Goal: Obtain resource: Download file/media

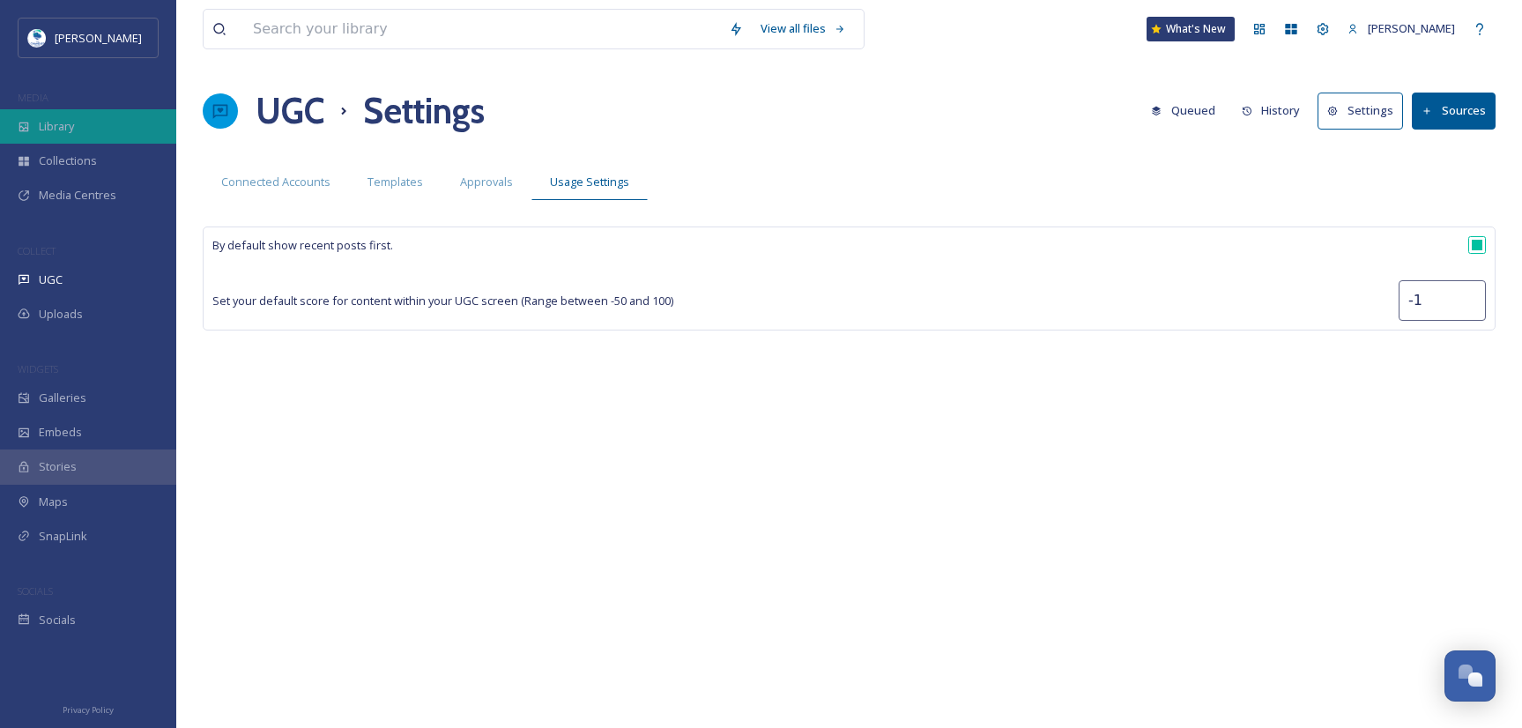
click at [98, 125] on div "Library" at bounding box center [88, 126] width 176 height 34
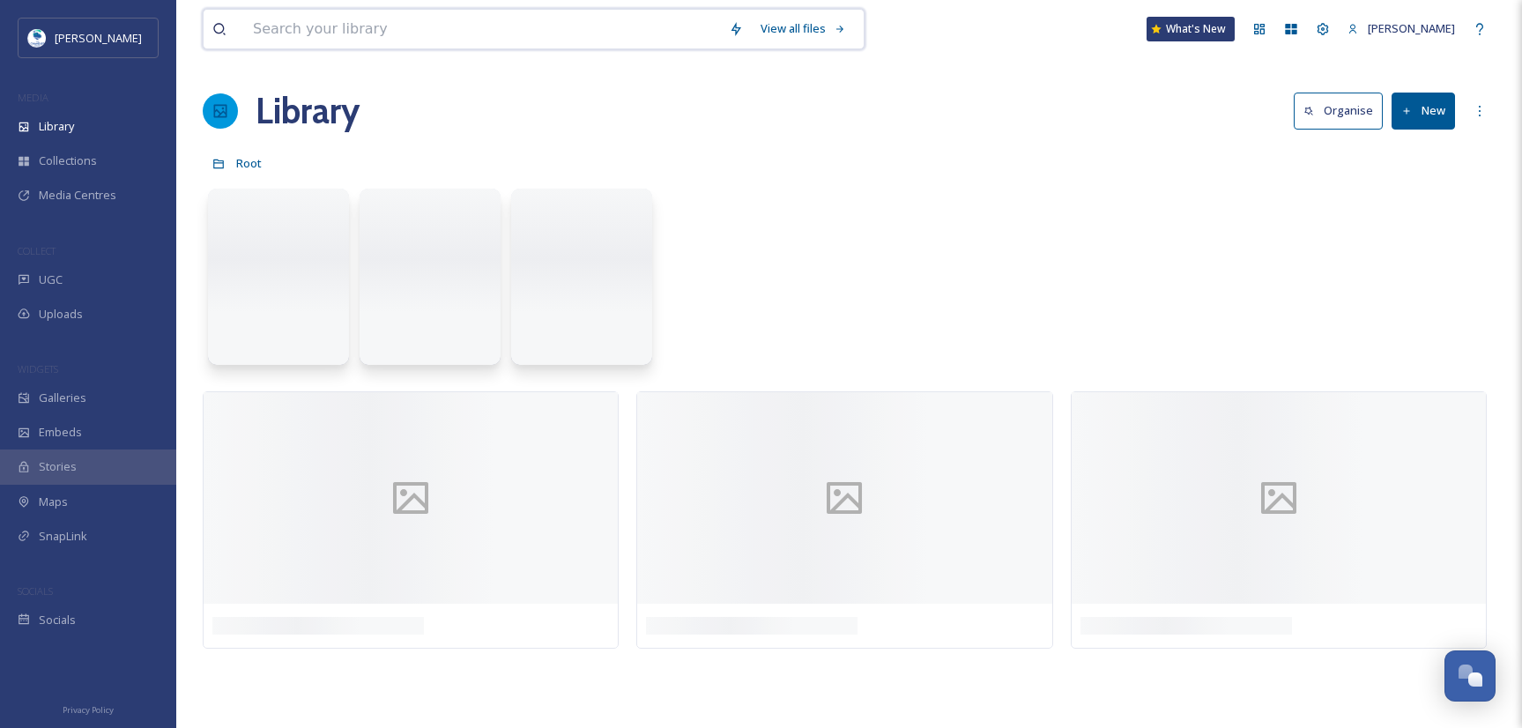
click at [375, 23] on input at bounding box center [482, 29] width 476 height 39
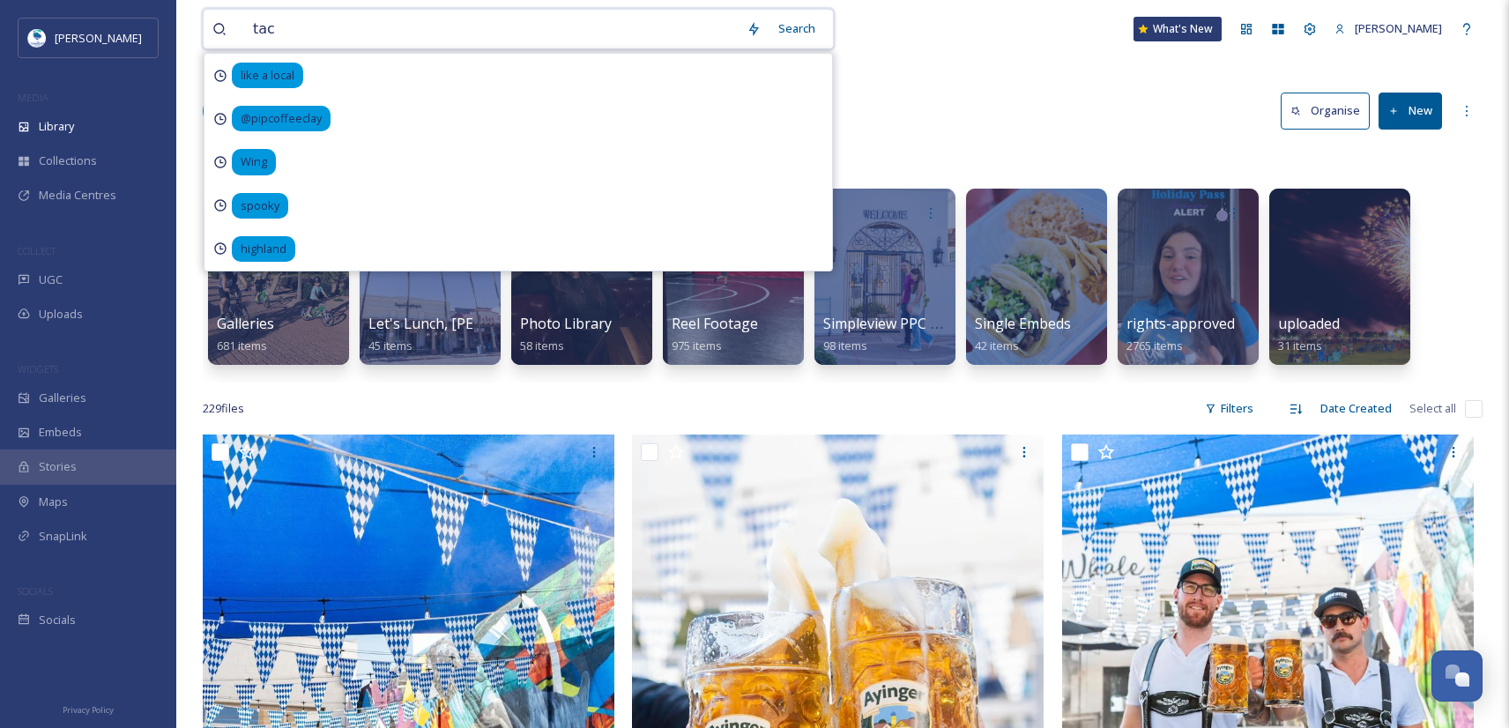
type input "taco"
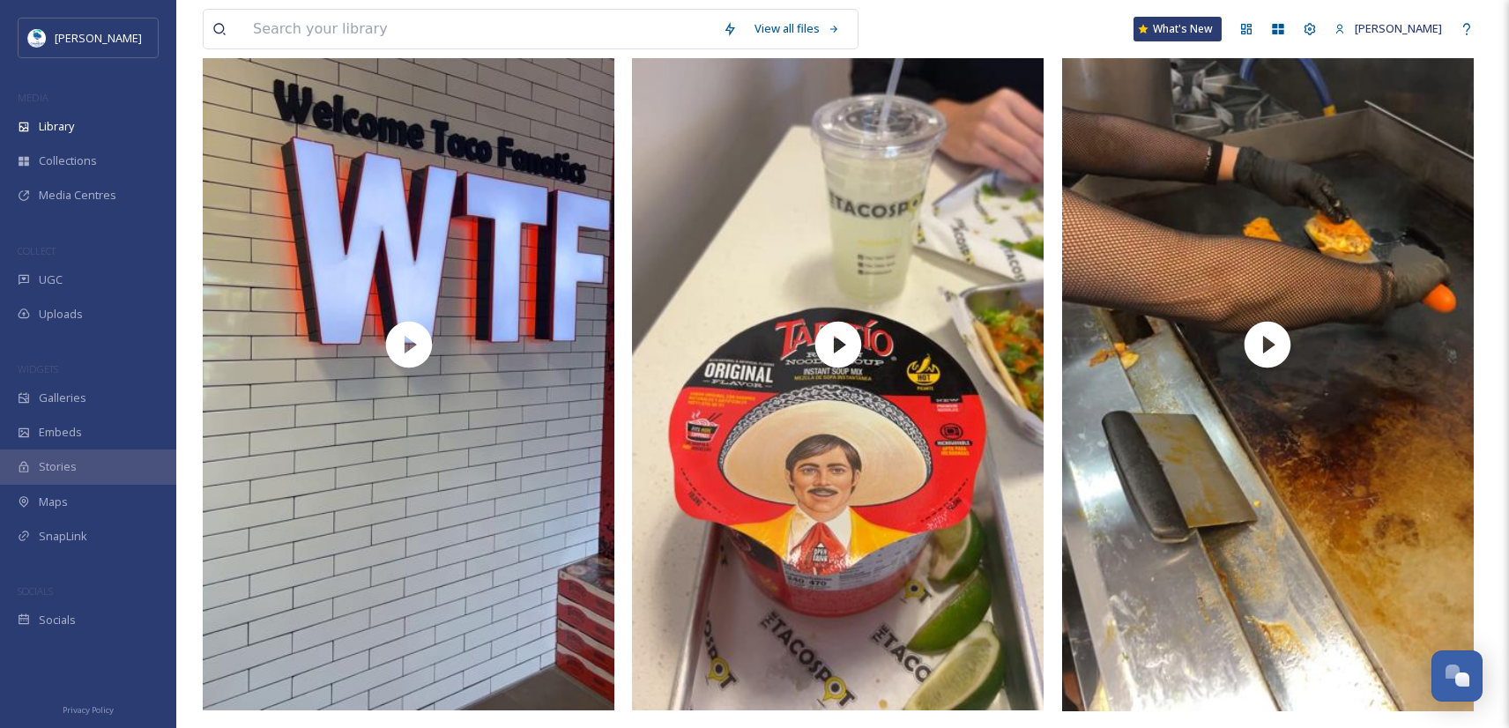
scroll to position [1404, 0]
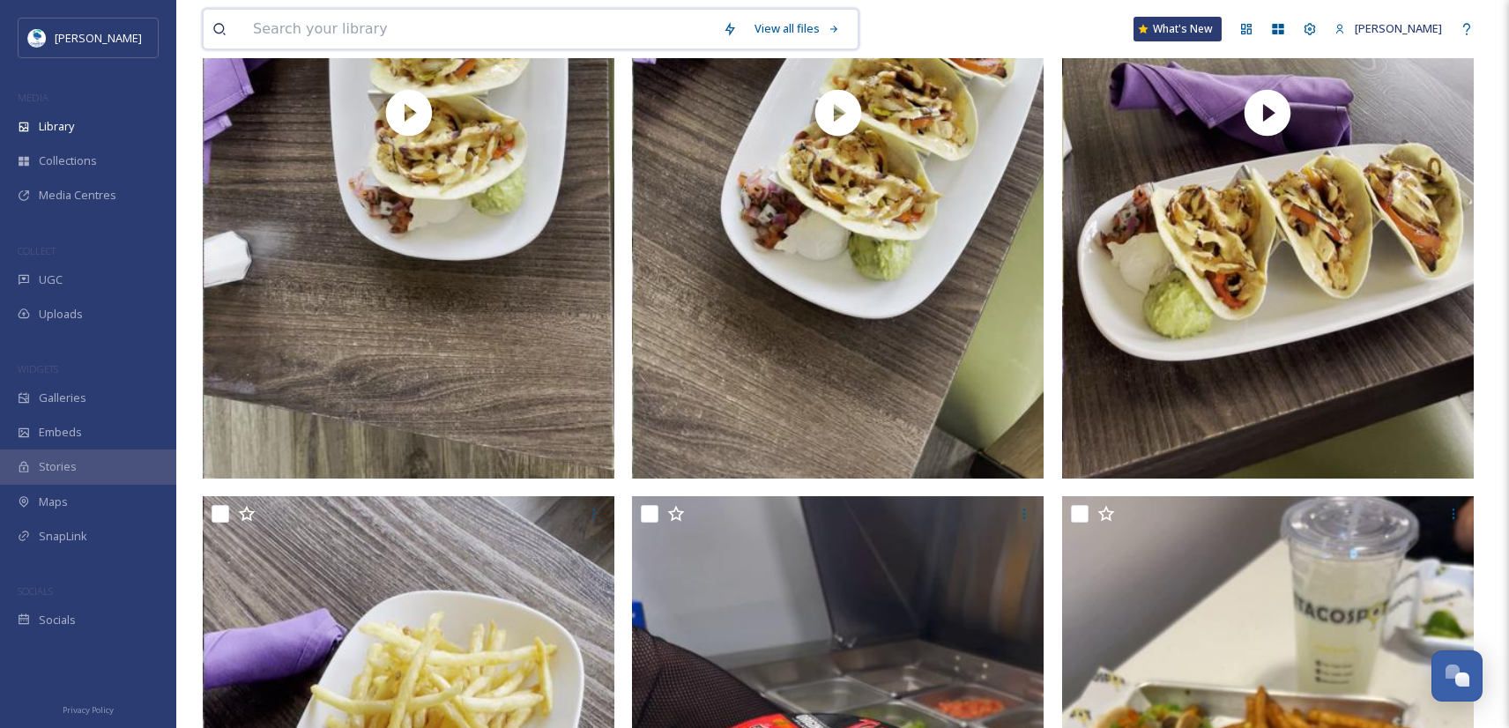
click at [528, 33] on input at bounding box center [479, 29] width 470 height 39
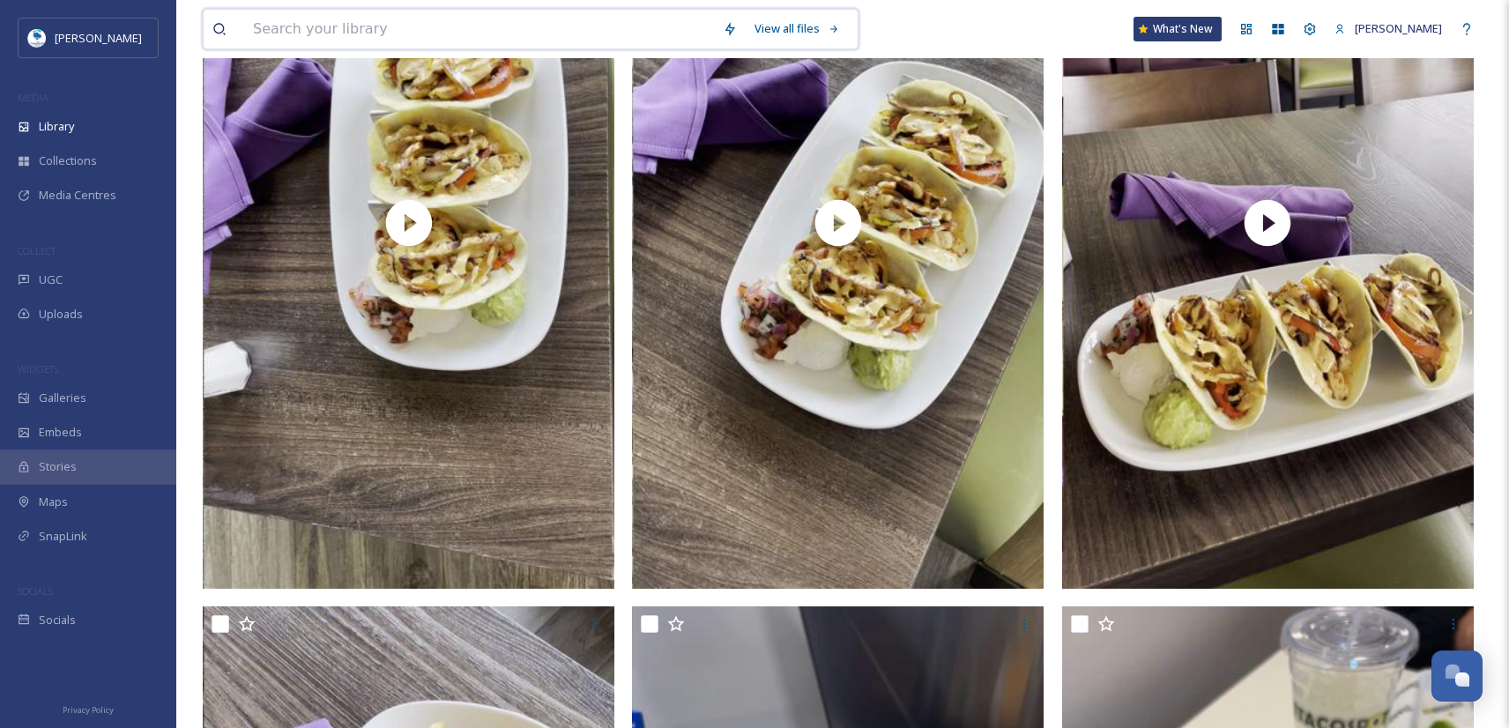
scroll to position [0, 0]
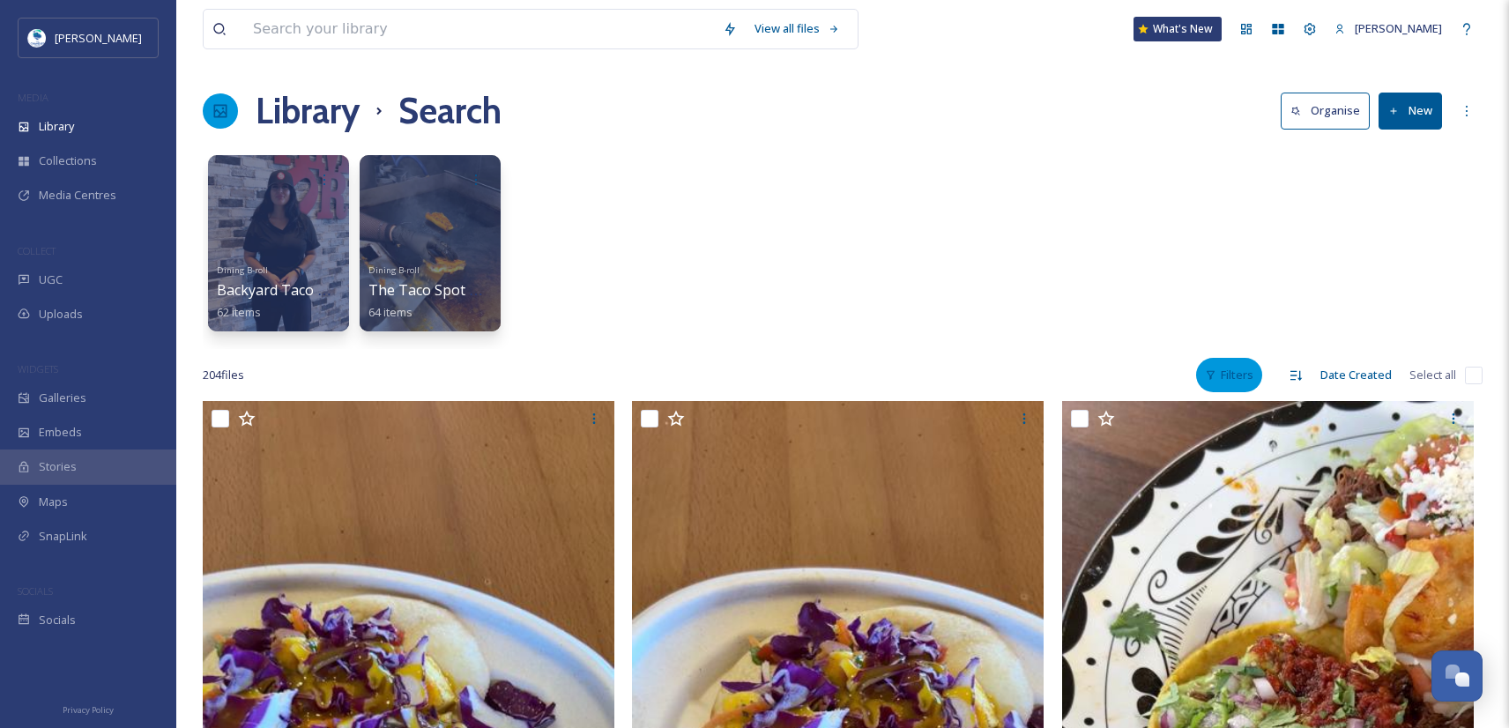
click at [1245, 387] on div "Filters" at bounding box center [1229, 375] width 66 height 34
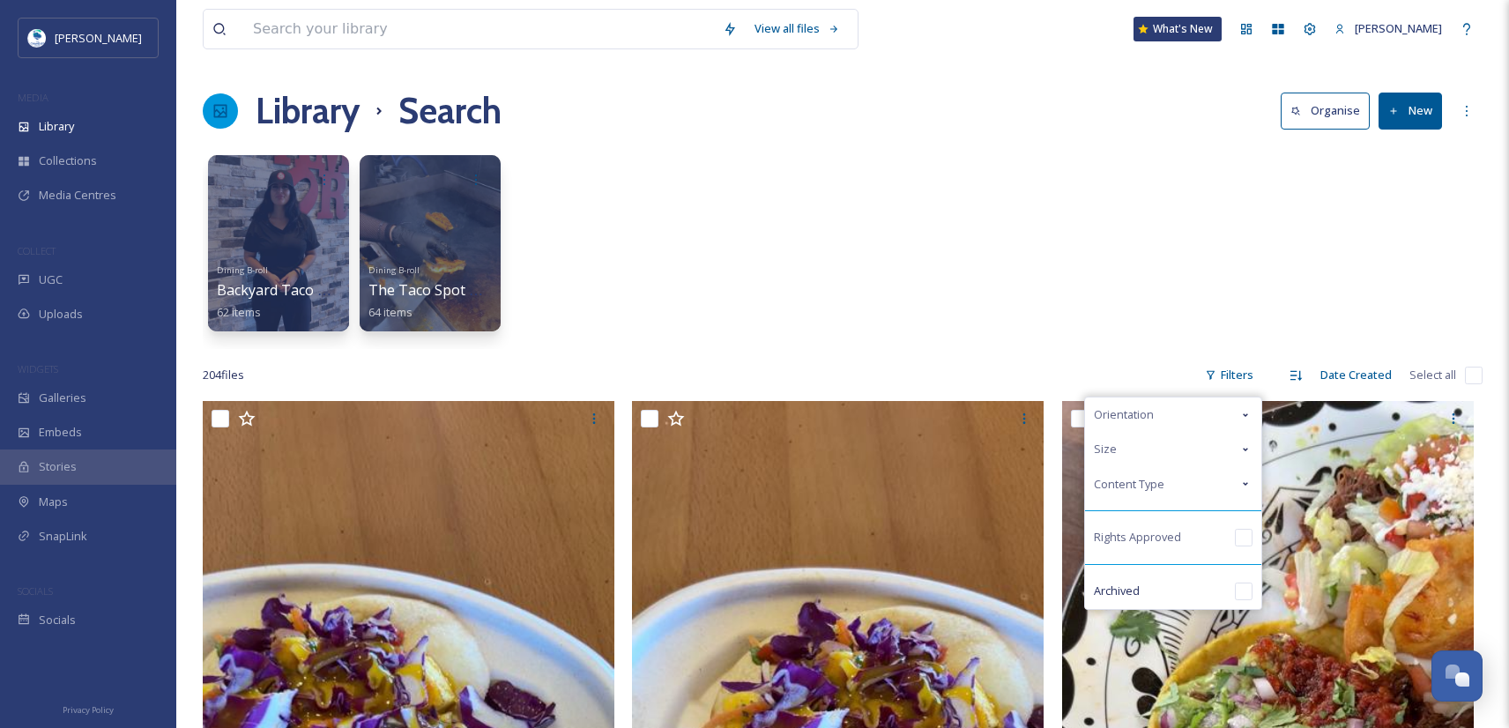
click at [1206, 479] on div "Content Type" at bounding box center [1173, 484] width 176 height 34
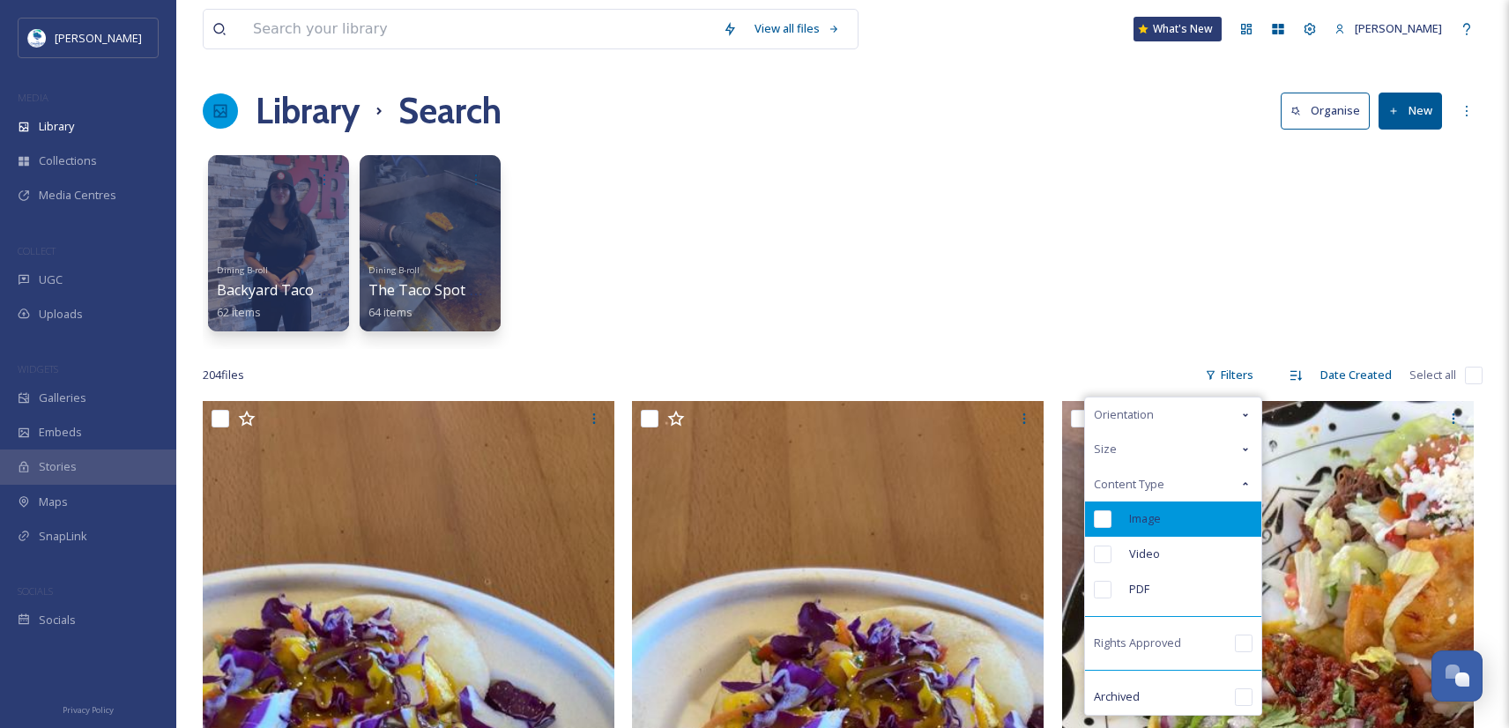
click at [1184, 521] on div "Image" at bounding box center [1173, 518] width 176 height 35
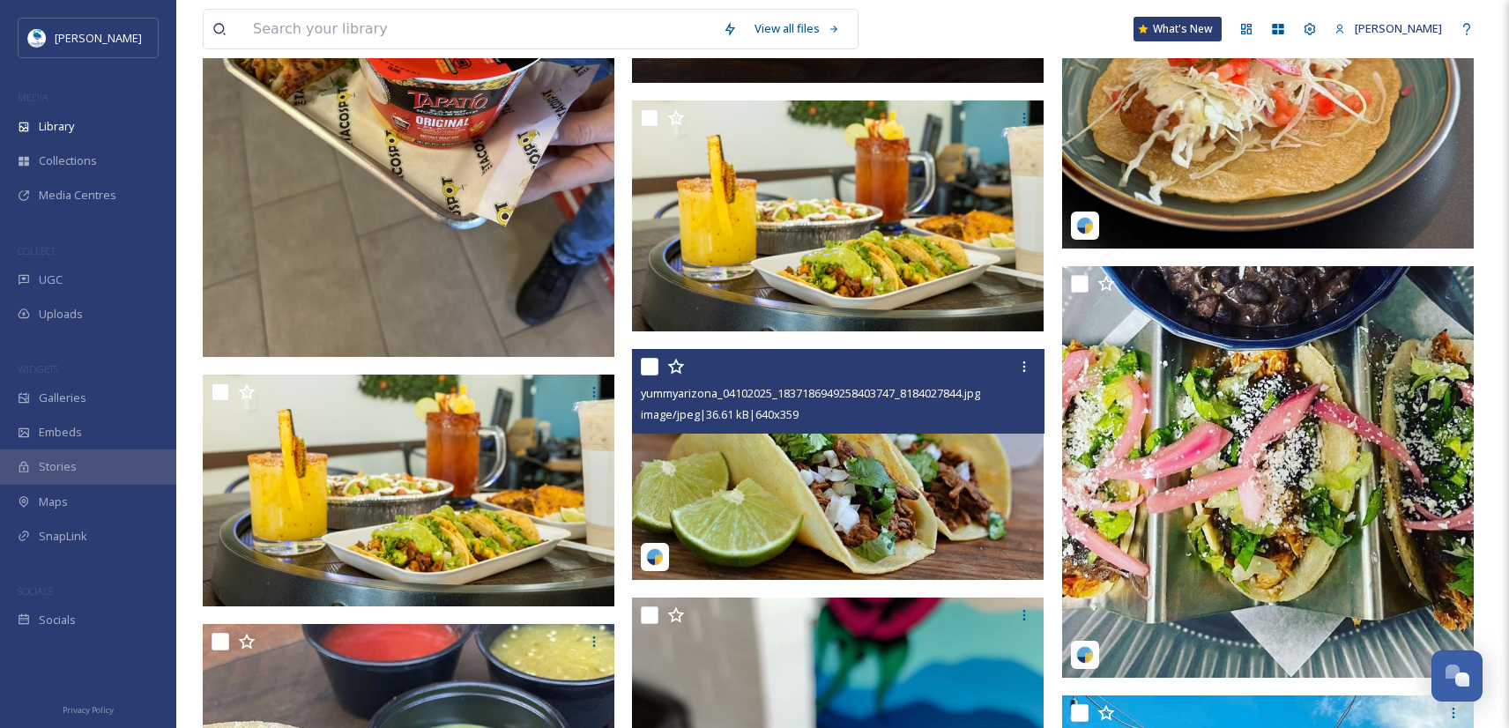
scroll to position [617, 0]
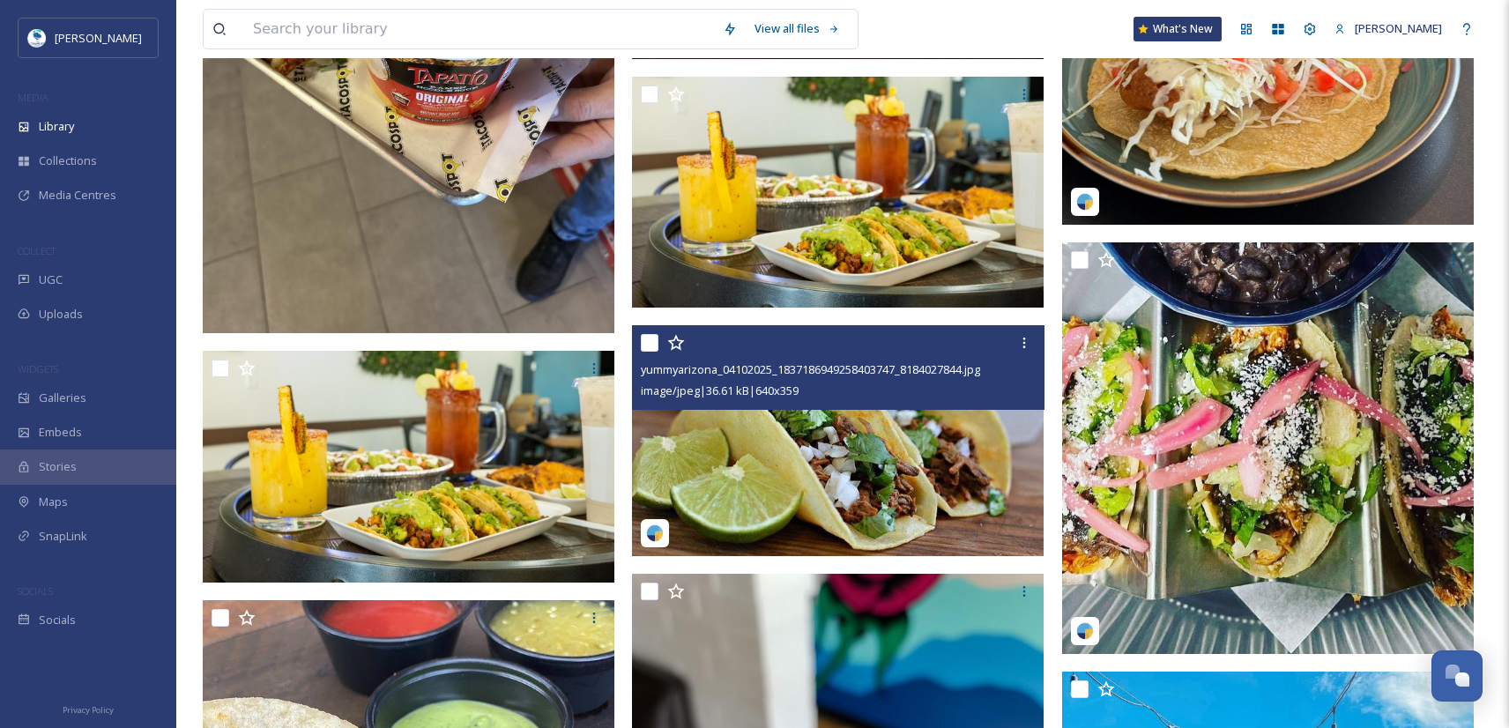
click at [878, 501] on img at bounding box center [838, 440] width 412 height 231
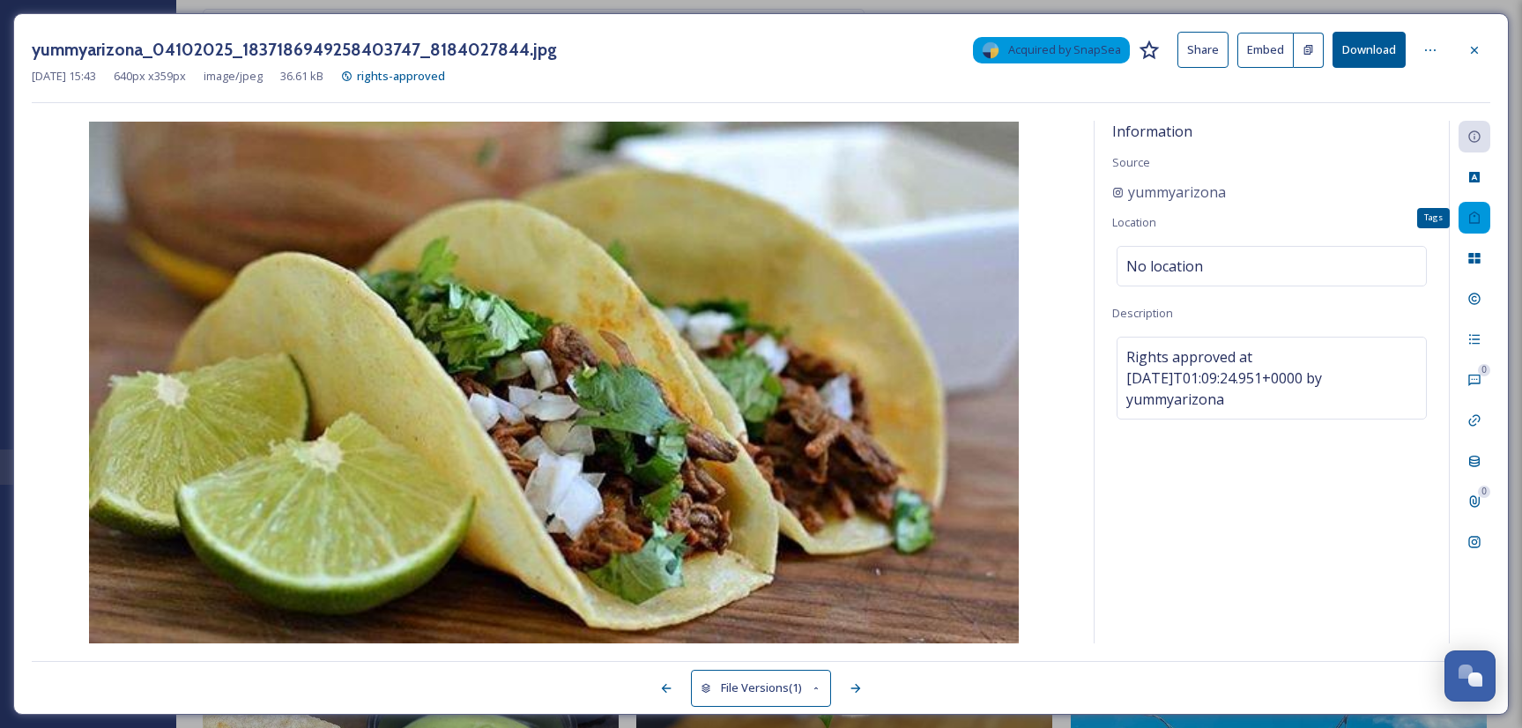
click at [1477, 217] on icon at bounding box center [1474, 218] width 14 height 14
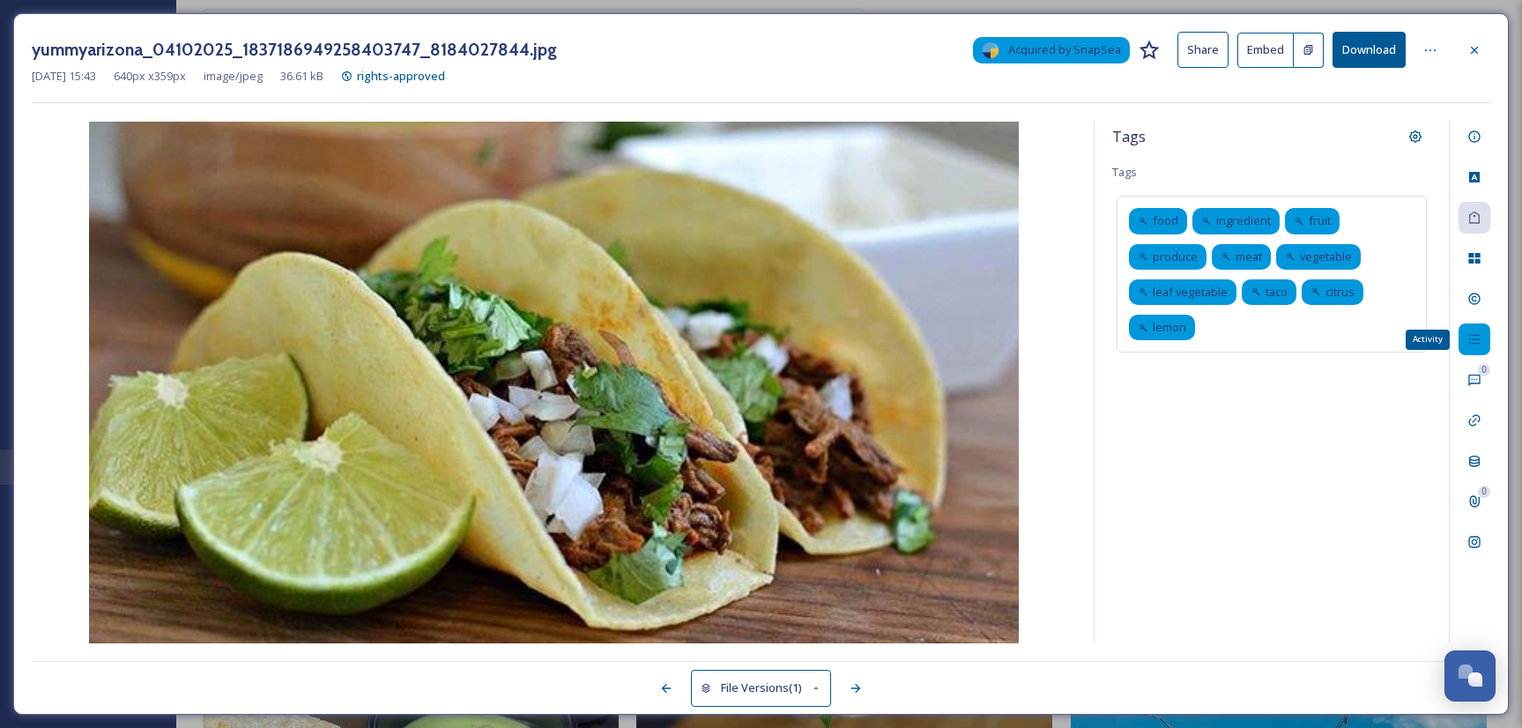
click at [1481, 345] on div "Activity" at bounding box center [1475, 339] width 32 height 32
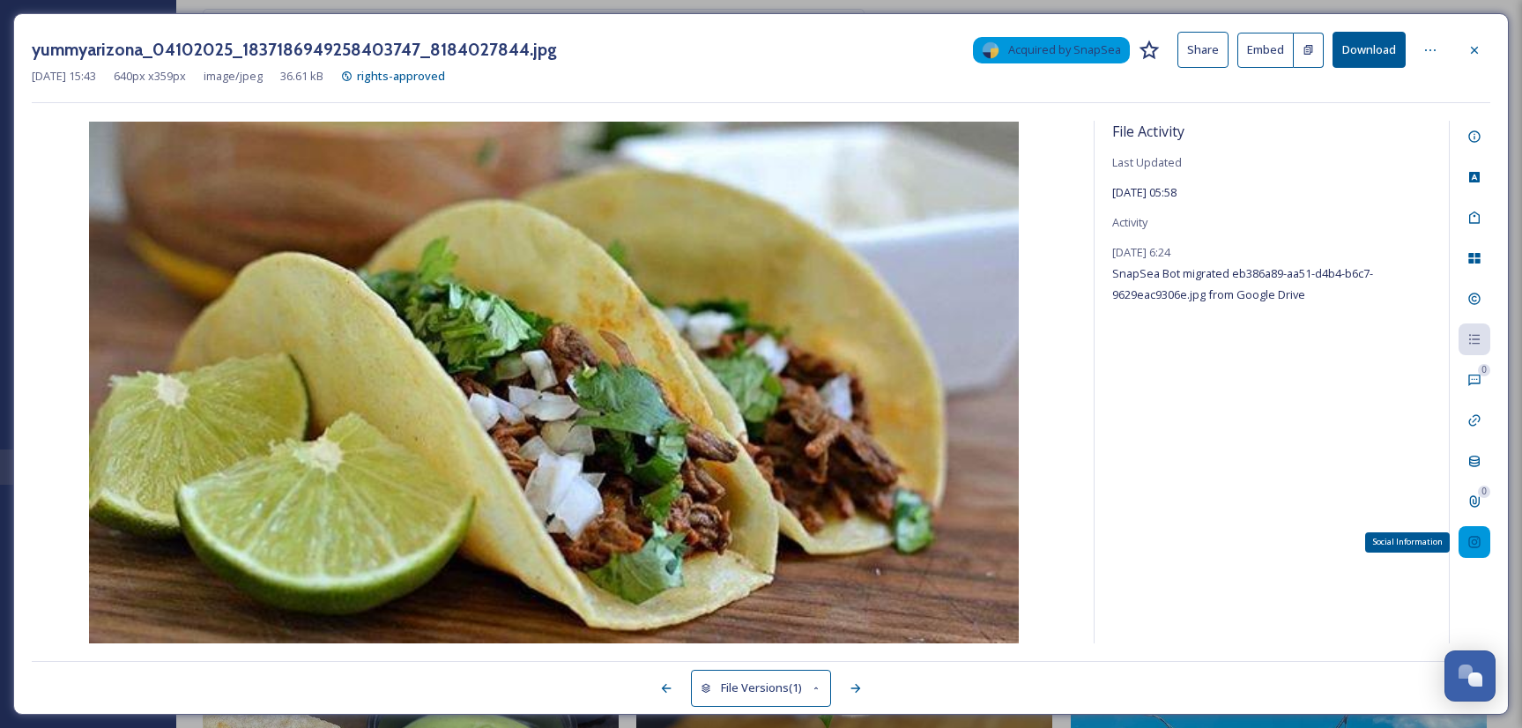
click at [1477, 543] on icon at bounding box center [1473, 542] width 11 height 11
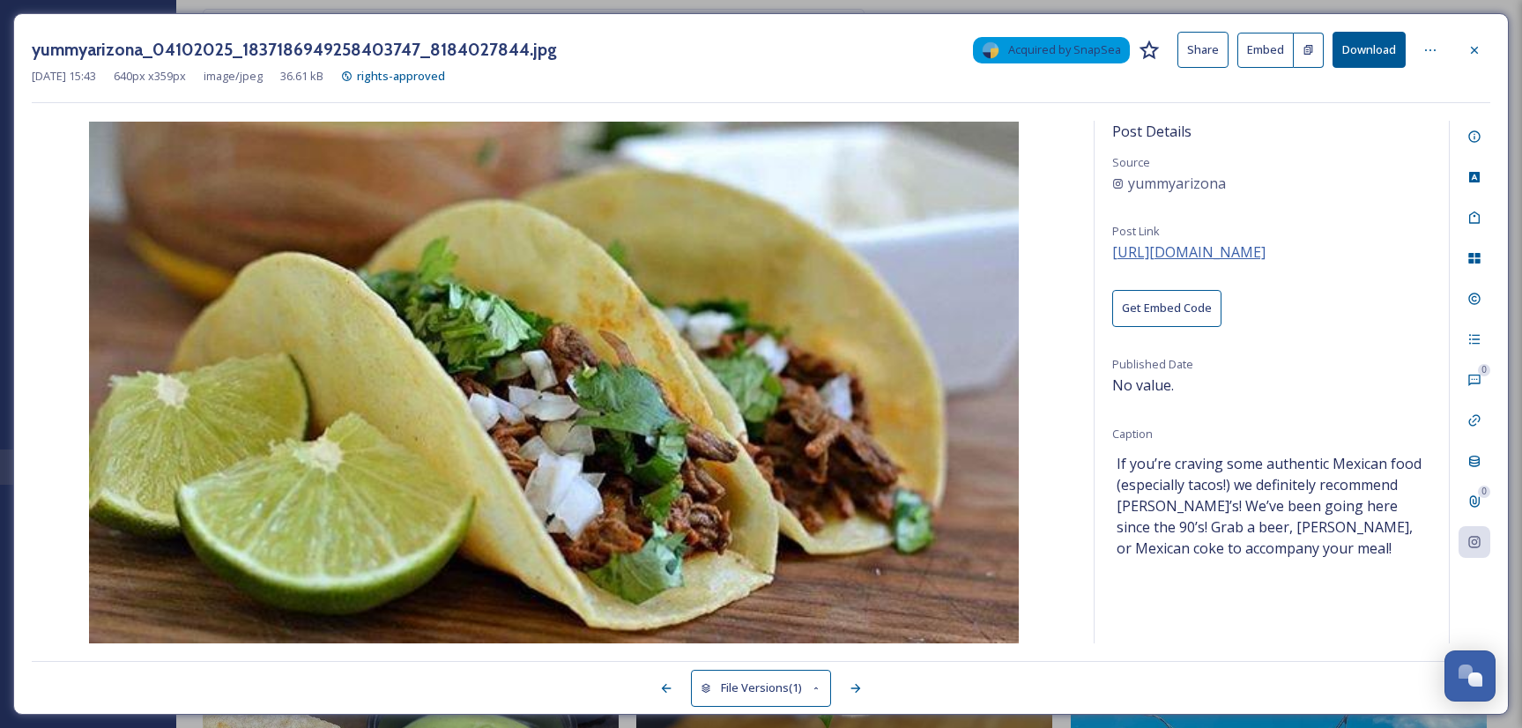
click at [1236, 249] on span "[URL][DOMAIN_NAME]" at bounding box center [1188, 251] width 153 height 19
click at [1481, 51] on div at bounding box center [1475, 50] width 32 height 32
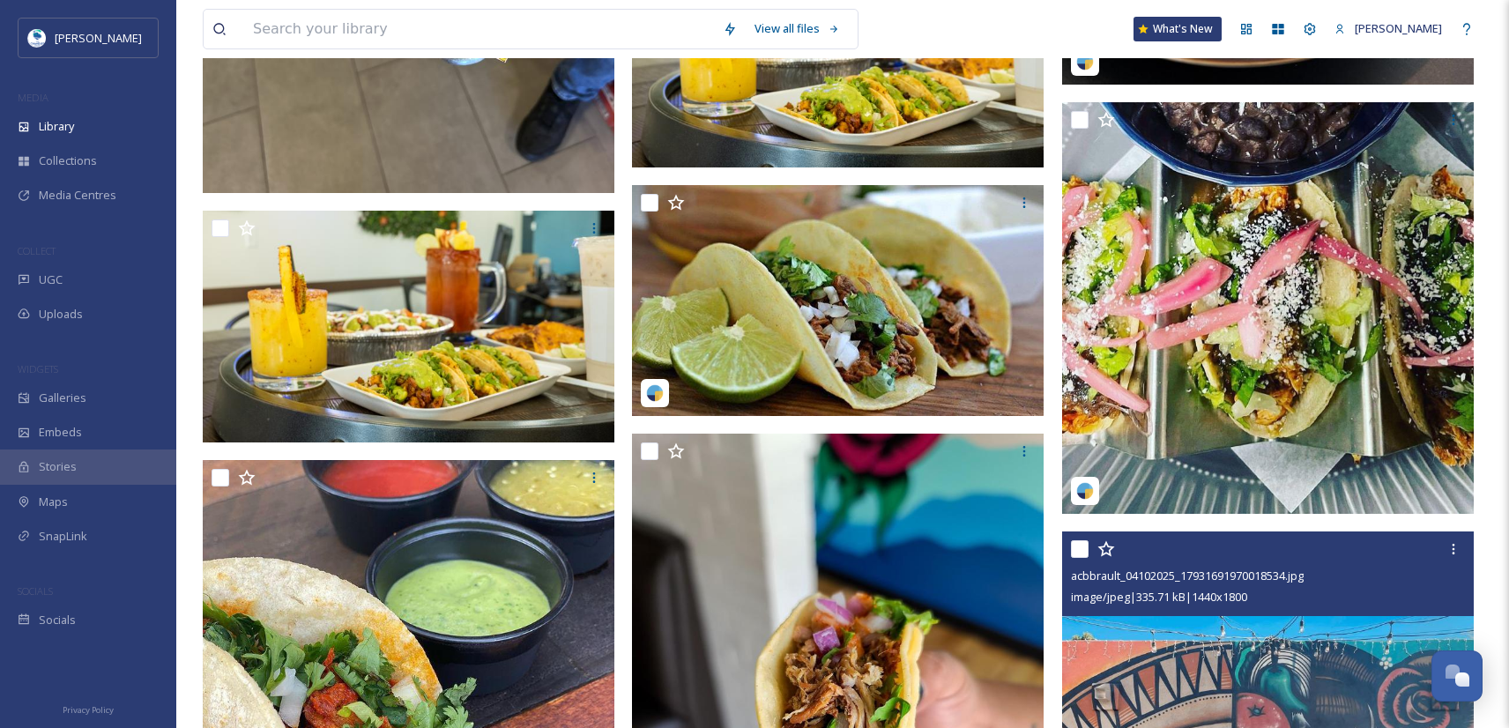
scroll to position [699, 0]
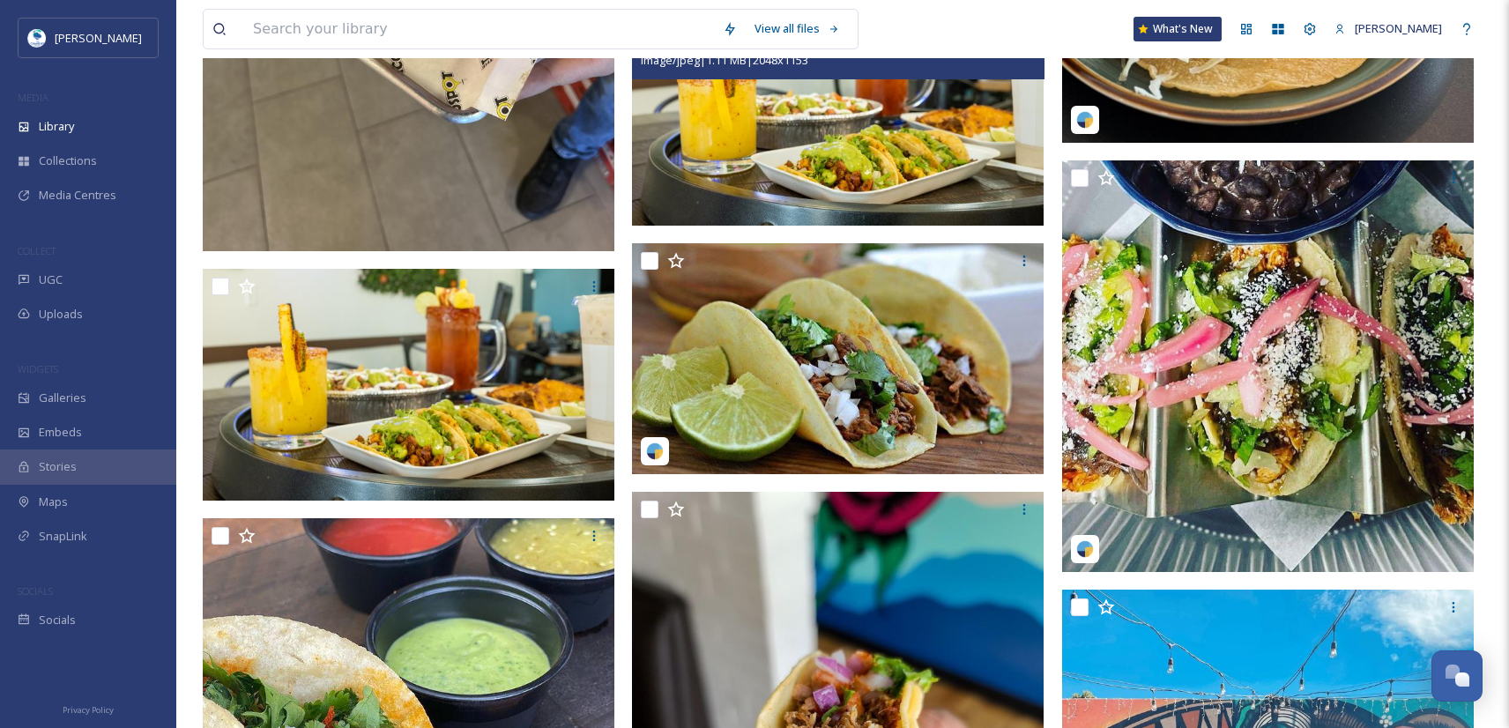
click at [887, 175] on img at bounding box center [838, 111] width 412 height 232
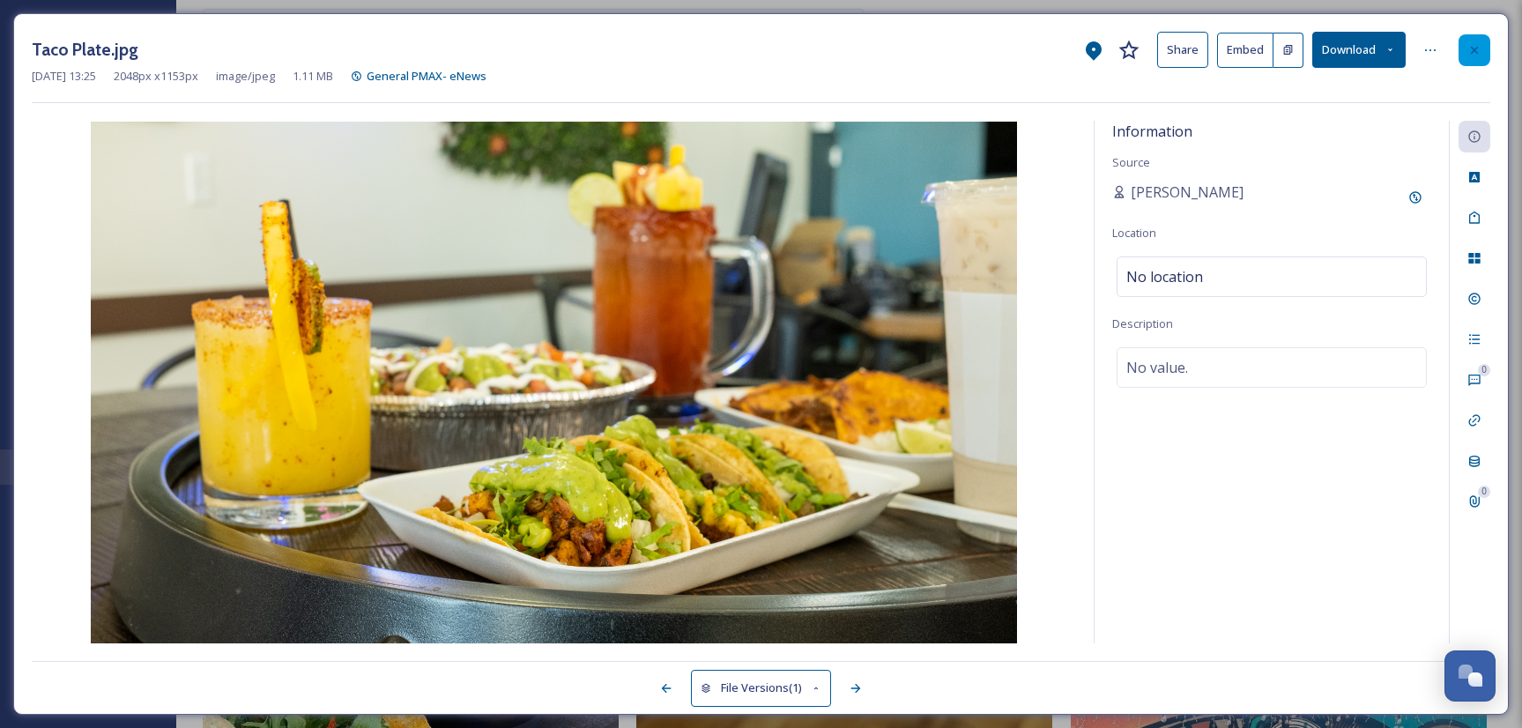
click at [1476, 48] on icon at bounding box center [1474, 49] width 7 height 7
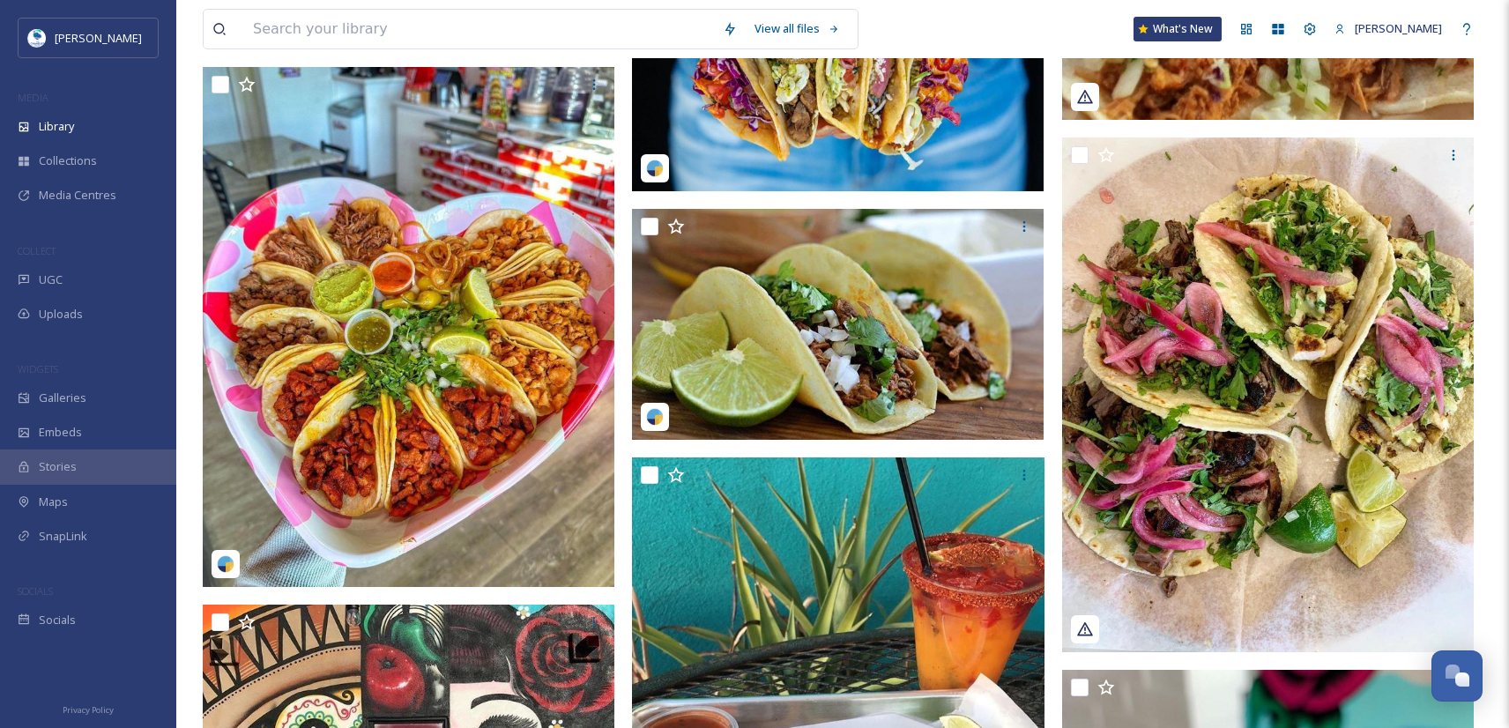
scroll to position [6441, 0]
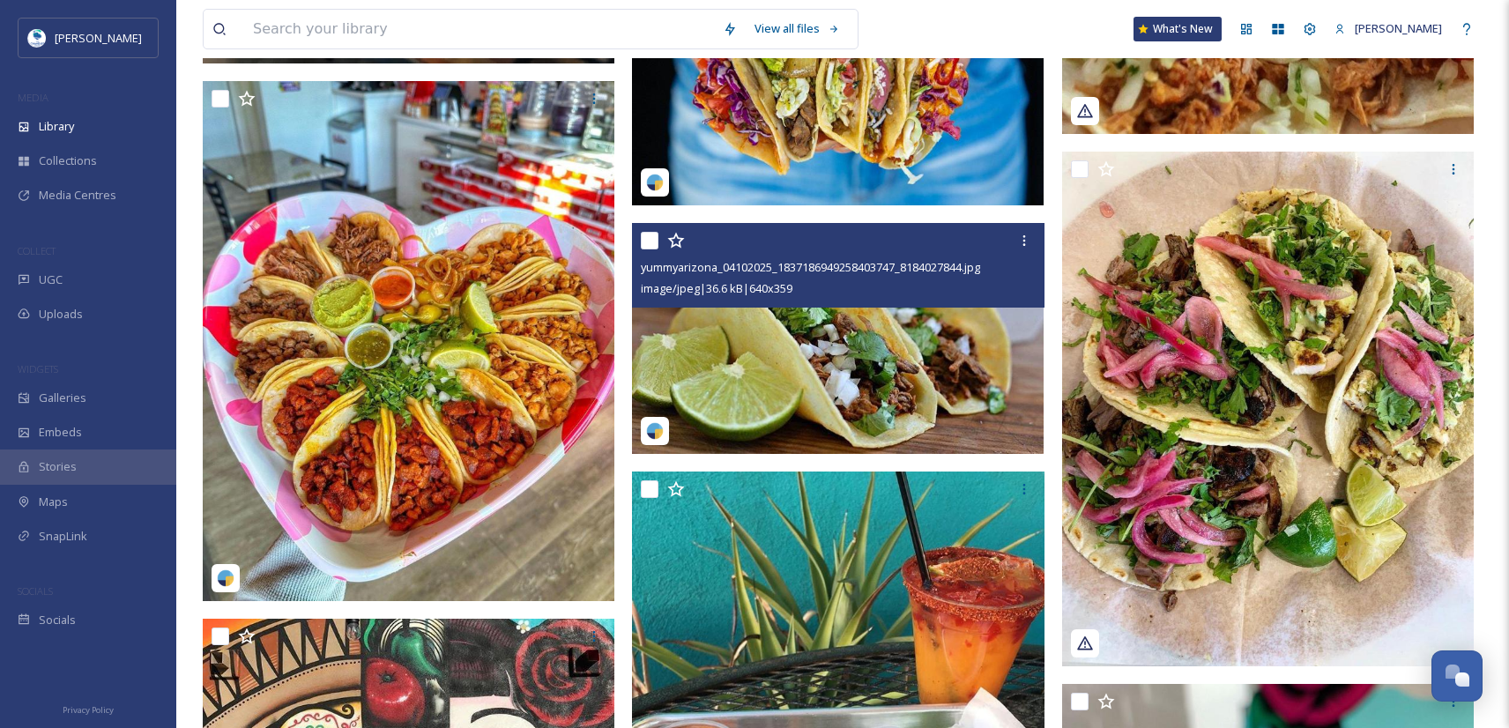
click at [864, 364] on img at bounding box center [838, 338] width 412 height 231
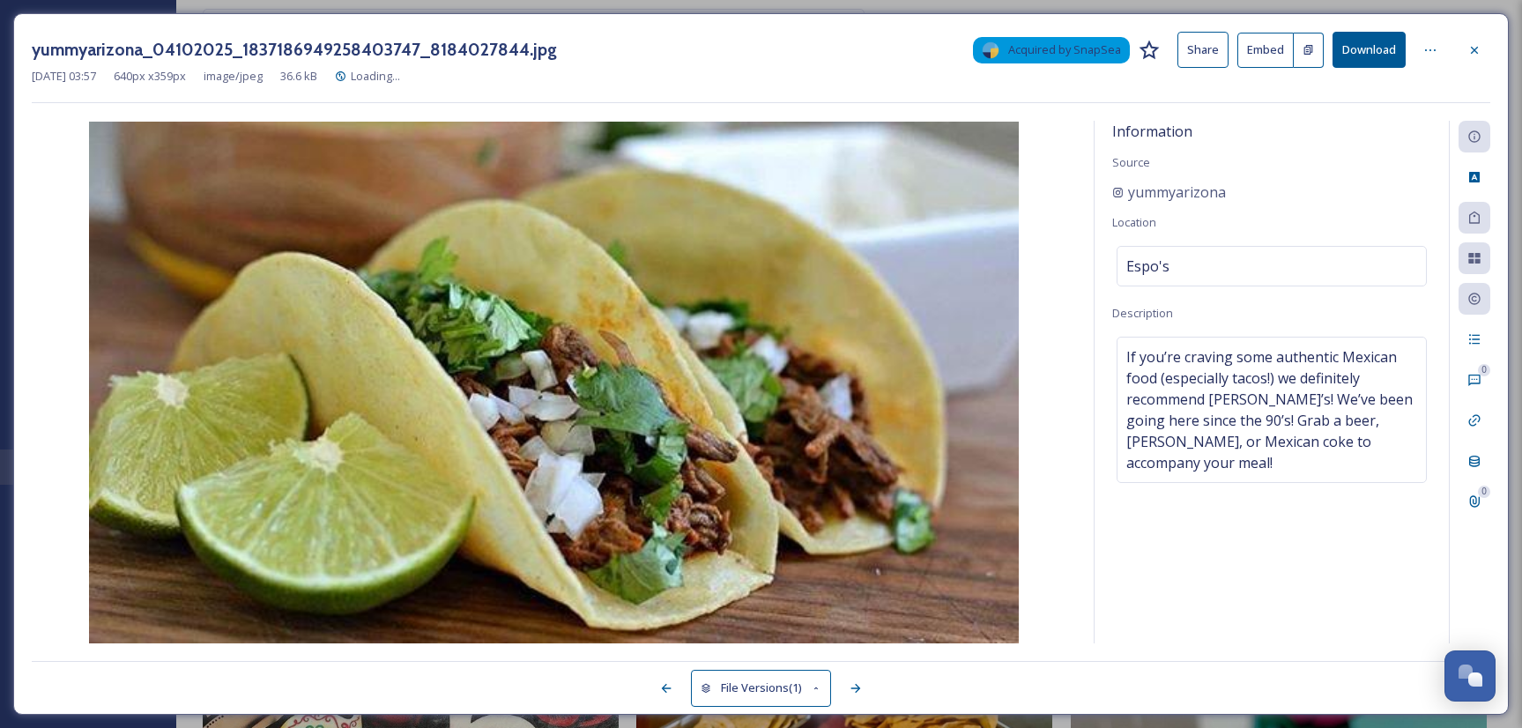
drag, startPoint x: 1471, startPoint y: 56, endPoint x: 1519, endPoint y: 195, distance: 146.6
click at [1472, 56] on icon at bounding box center [1474, 50] width 14 height 14
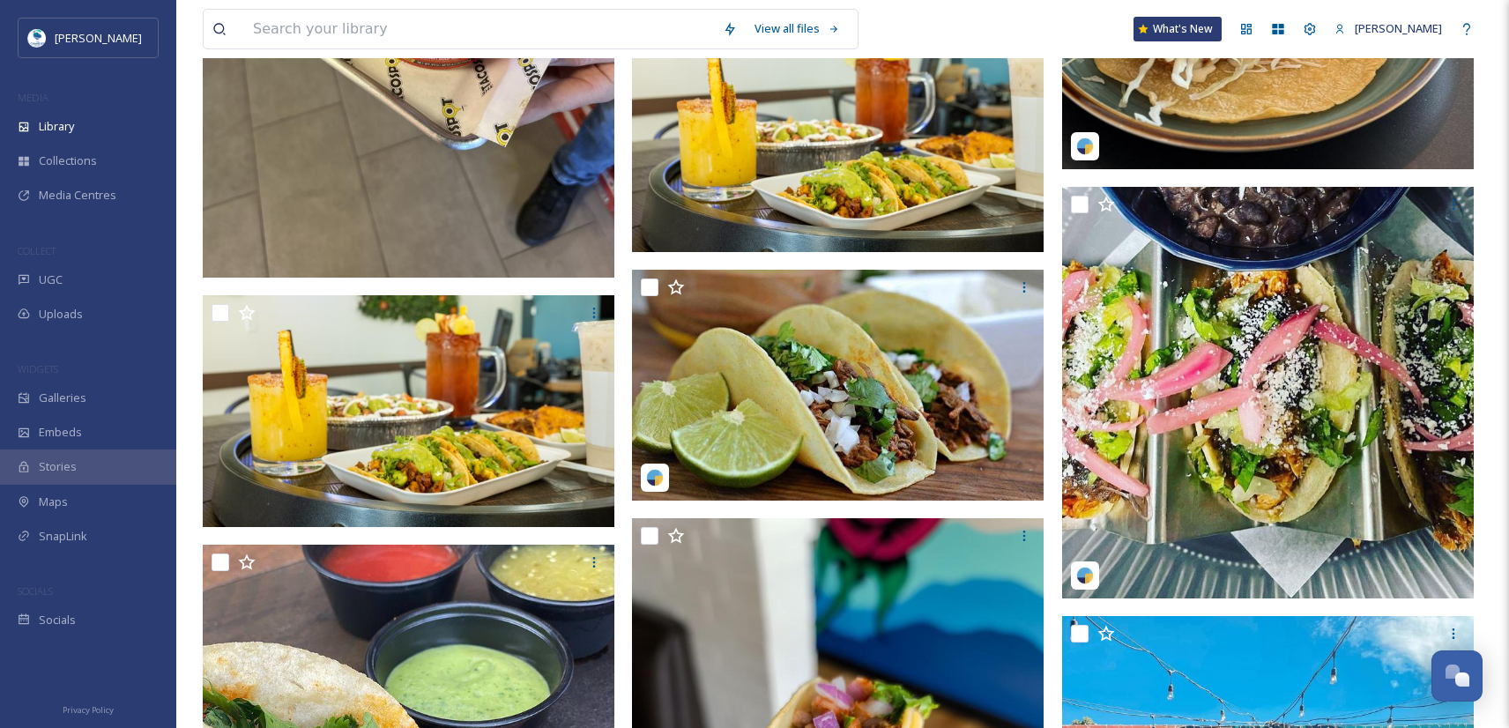
scroll to position [659, 0]
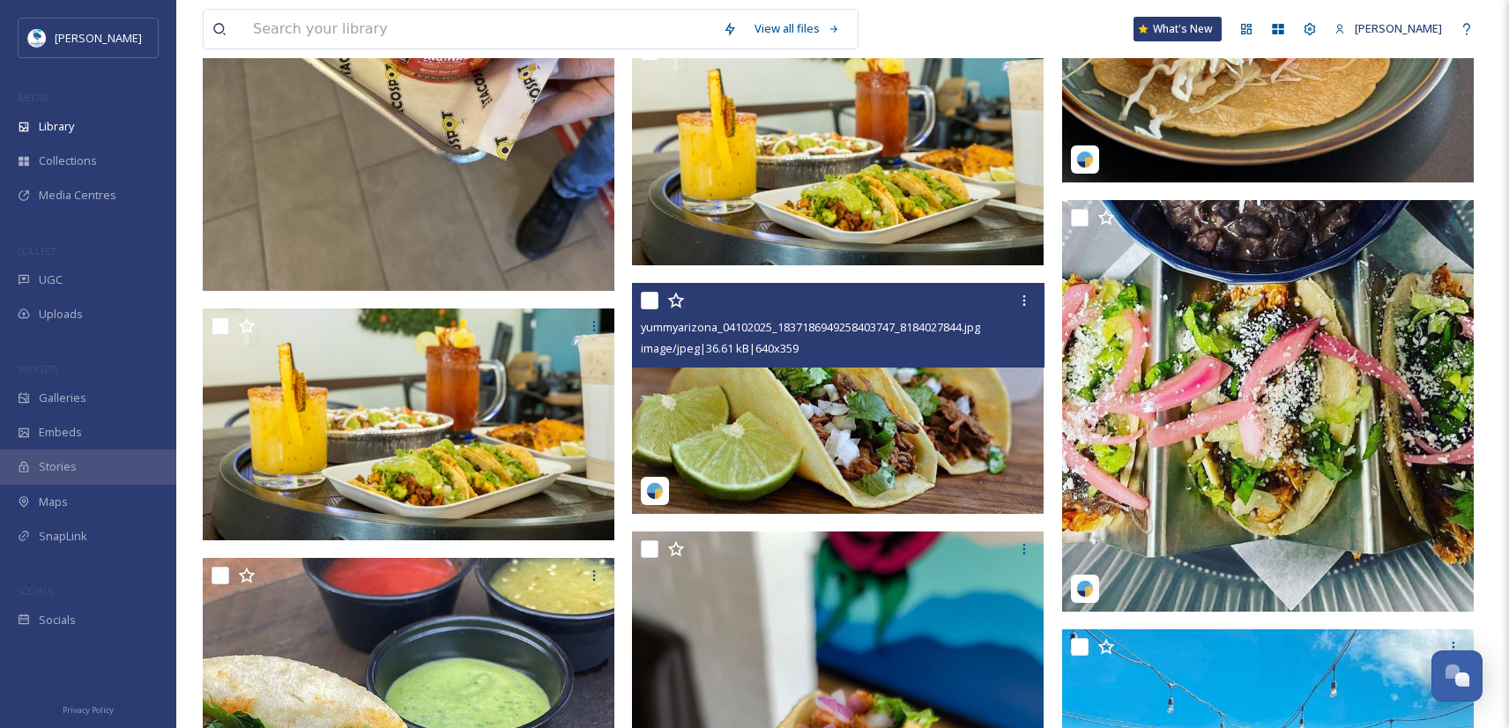
click at [859, 431] on img at bounding box center [838, 398] width 412 height 231
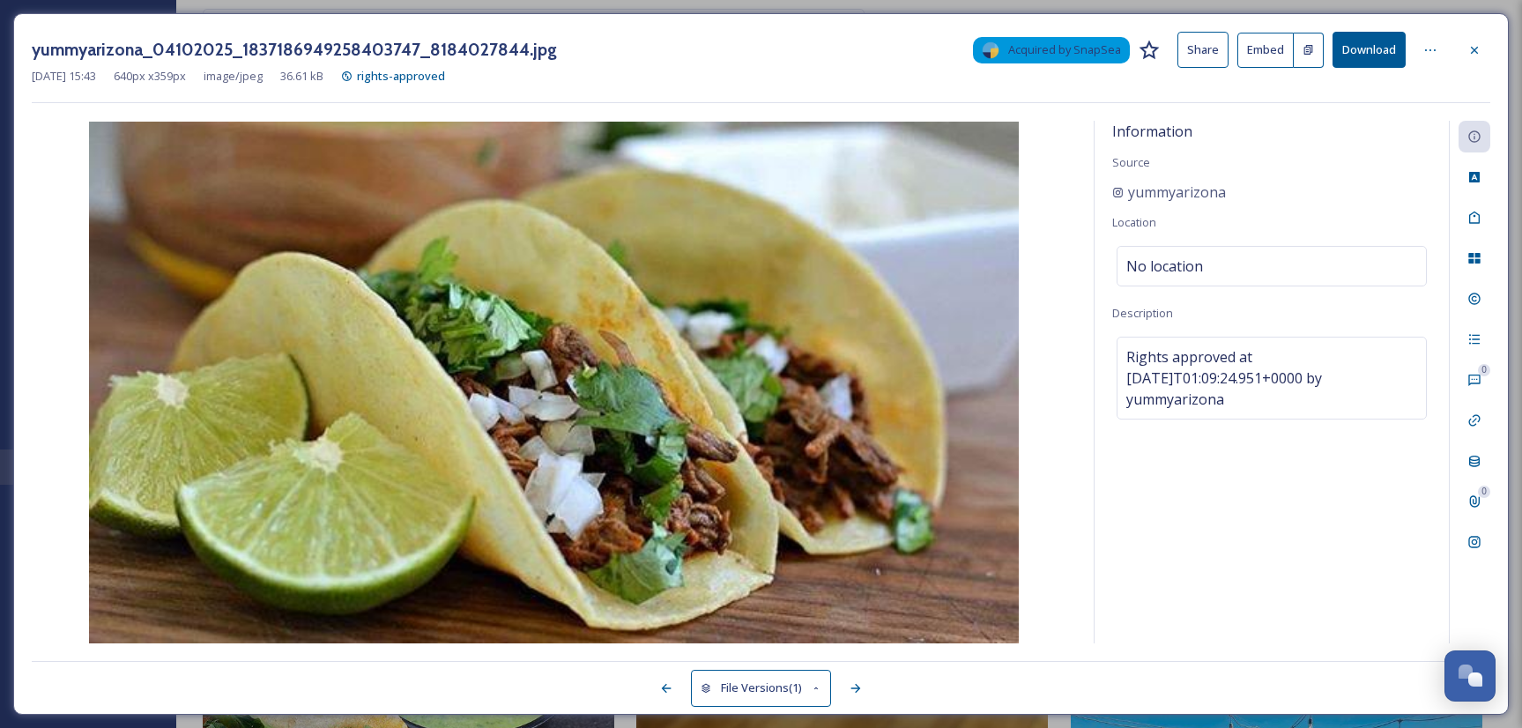
click at [1351, 48] on button "Download" at bounding box center [1368, 50] width 73 height 36
click at [1473, 41] on div at bounding box center [1475, 50] width 32 height 32
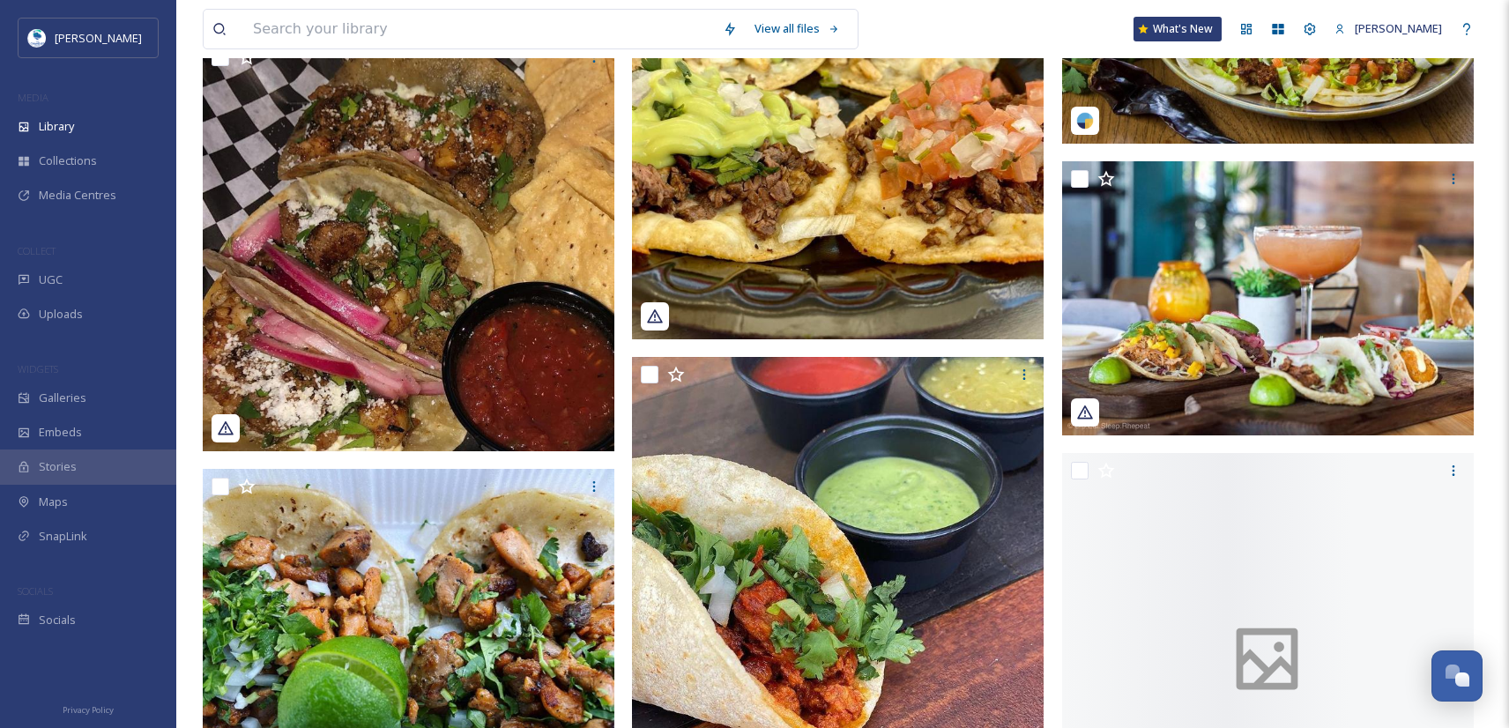
scroll to position [7745, 0]
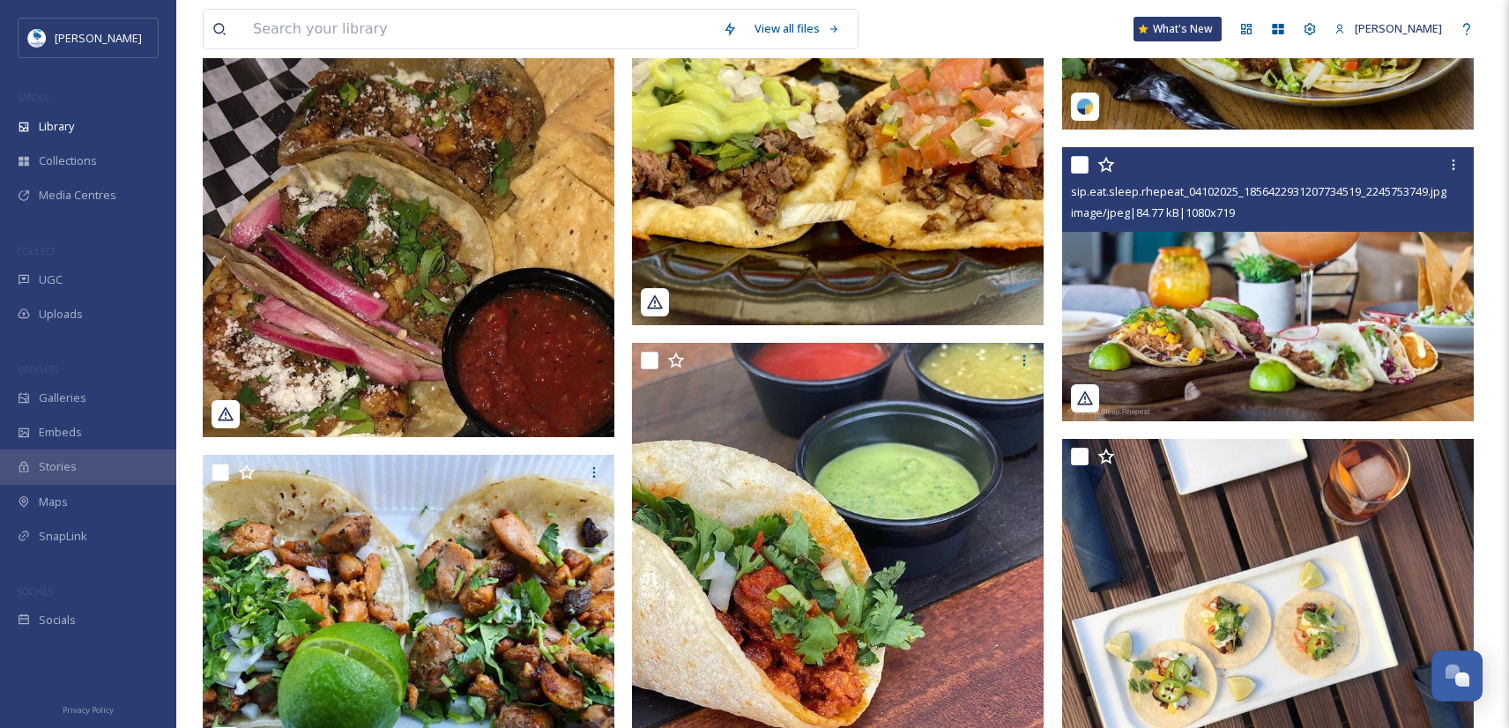
click at [1326, 315] on img at bounding box center [1268, 284] width 412 height 274
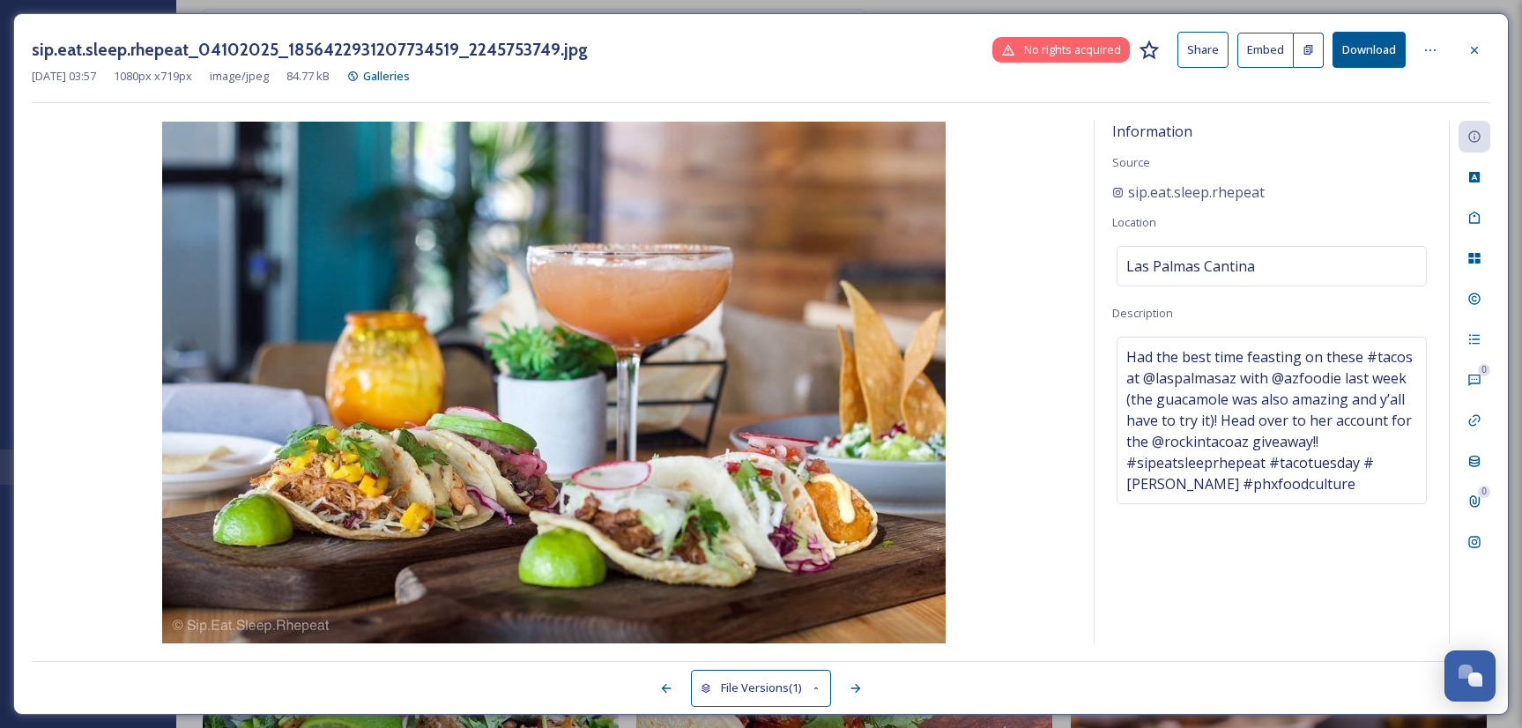
click at [1474, 41] on div at bounding box center [1475, 50] width 32 height 32
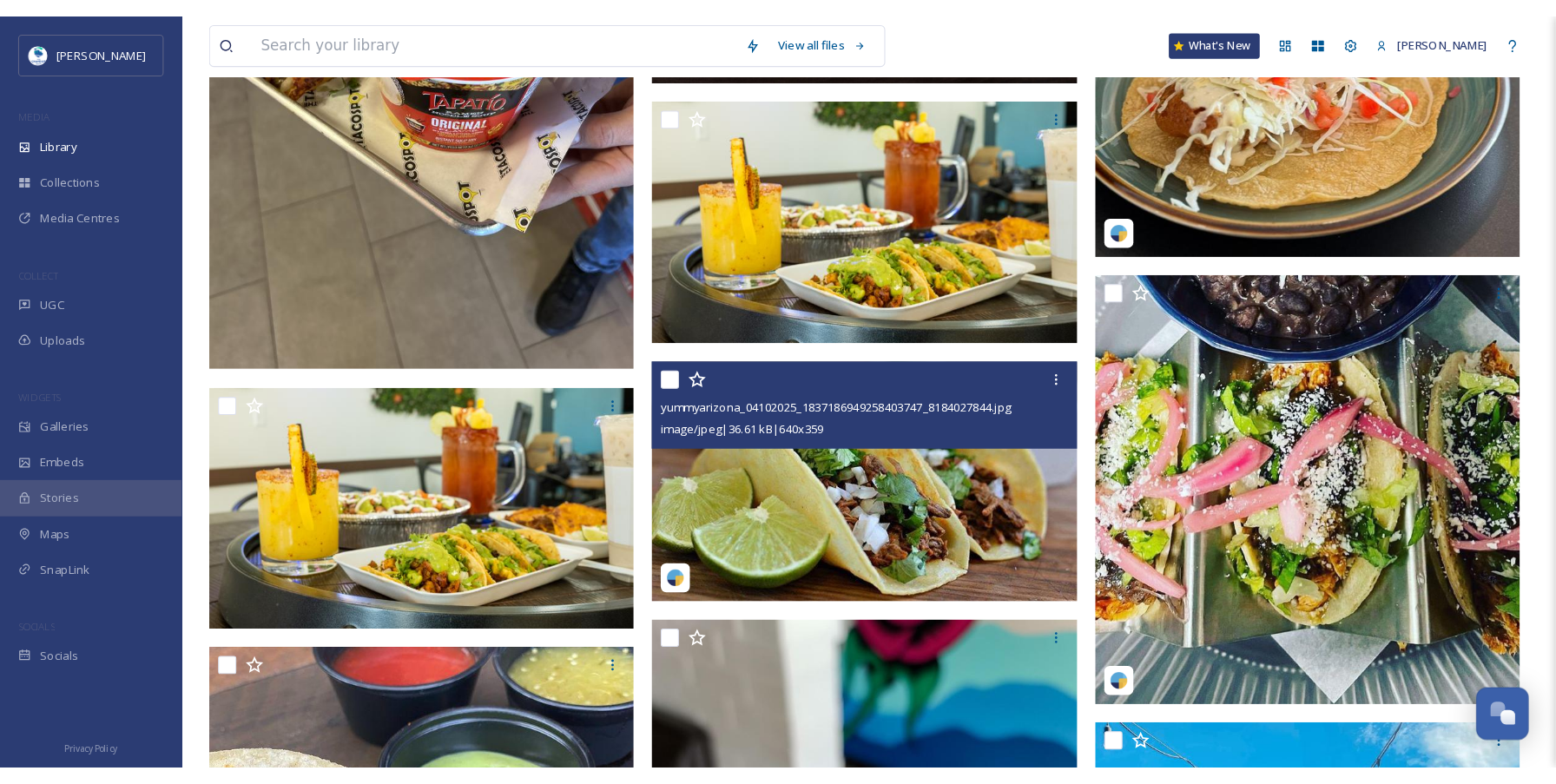
scroll to position [659, 0]
